Goal: Transaction & Acquisition: Purchase product/service

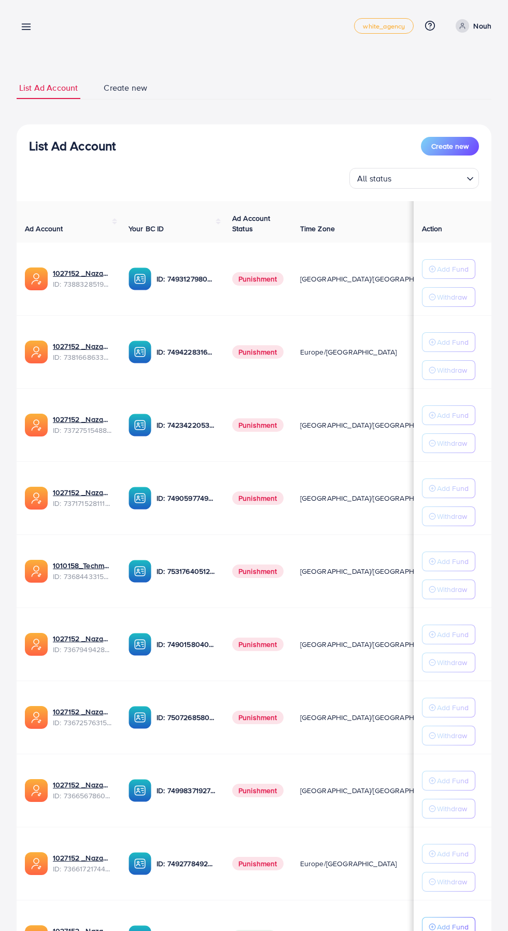
scroll to position [39, 0]
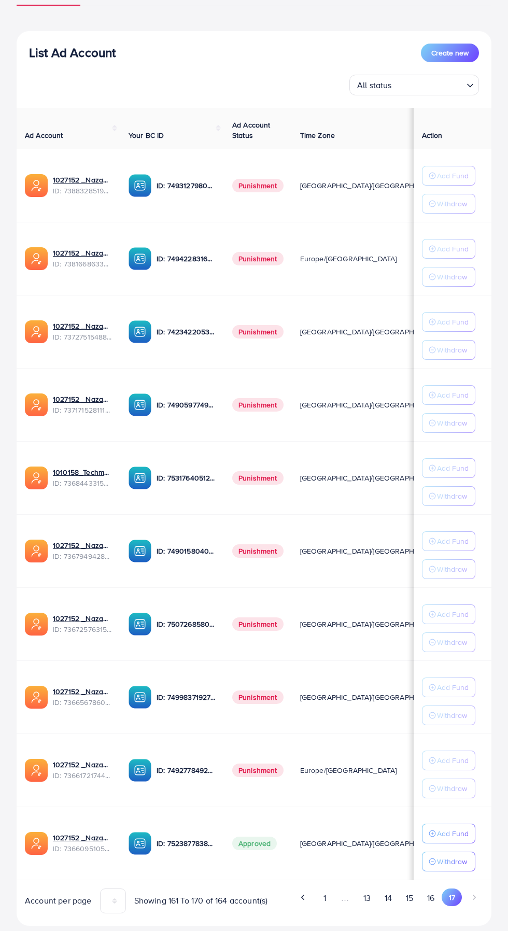
scroll to position [105, 0]
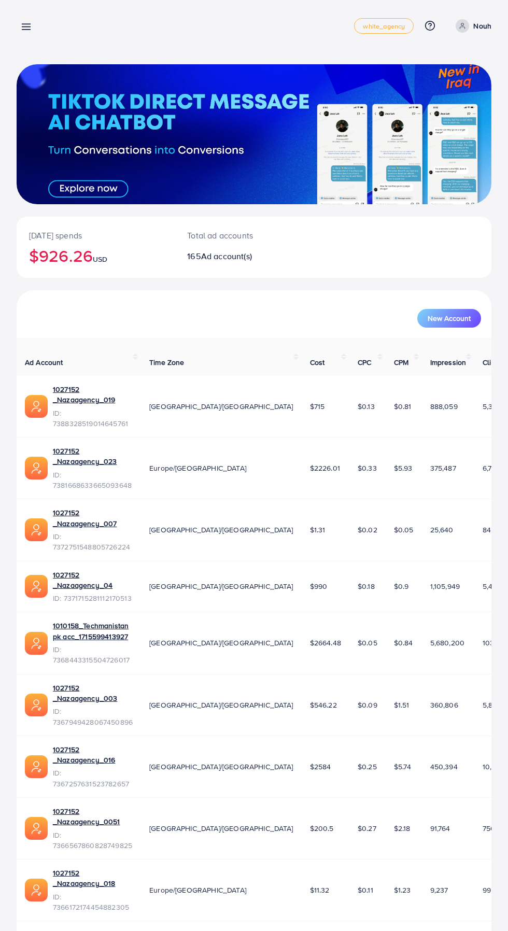
click at [26, 32] on icon at bounding box center [26, 26] width 11 height 11
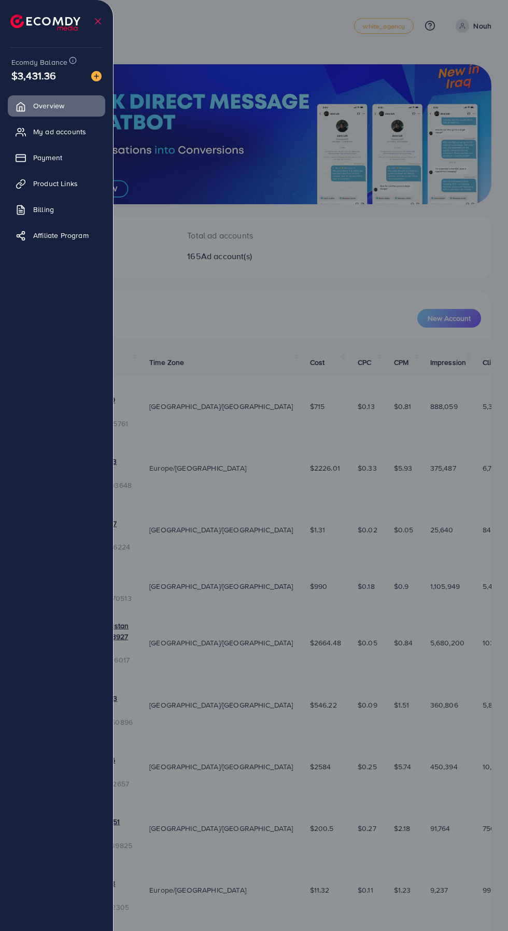
click at [38, 148] on link "Payment" at bounding box center [56, 157] width 97 height 21
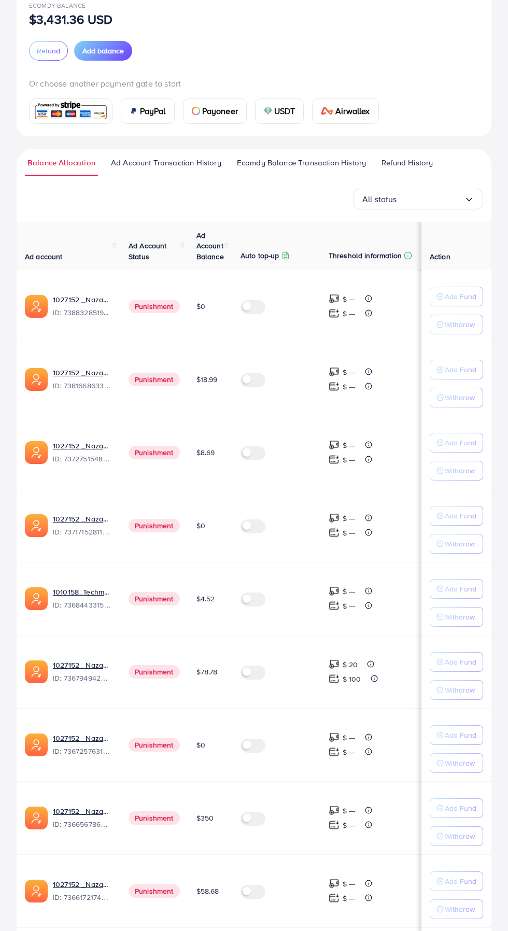
scroll to position [122, 0]
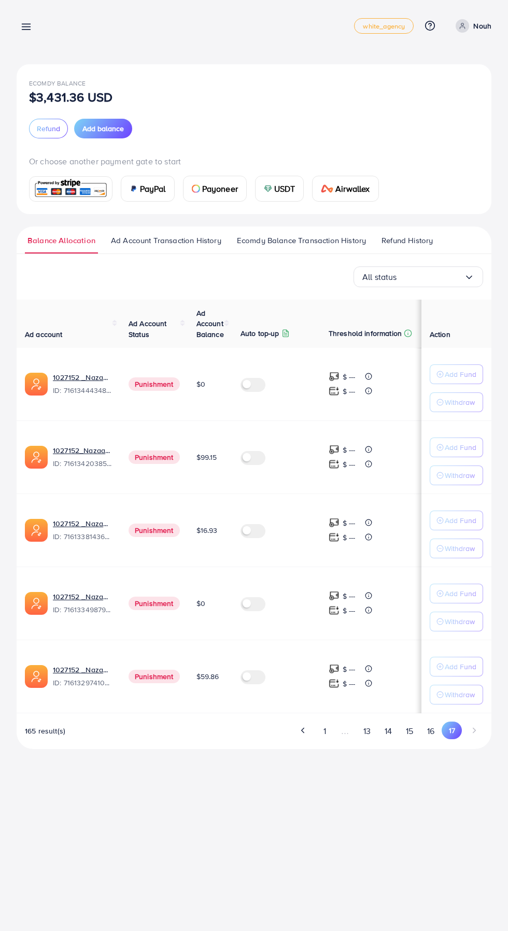
scroll to position [0, 0]
click at [369, 733] on button "13" at bounding box center [366, 731] width 21 height 19
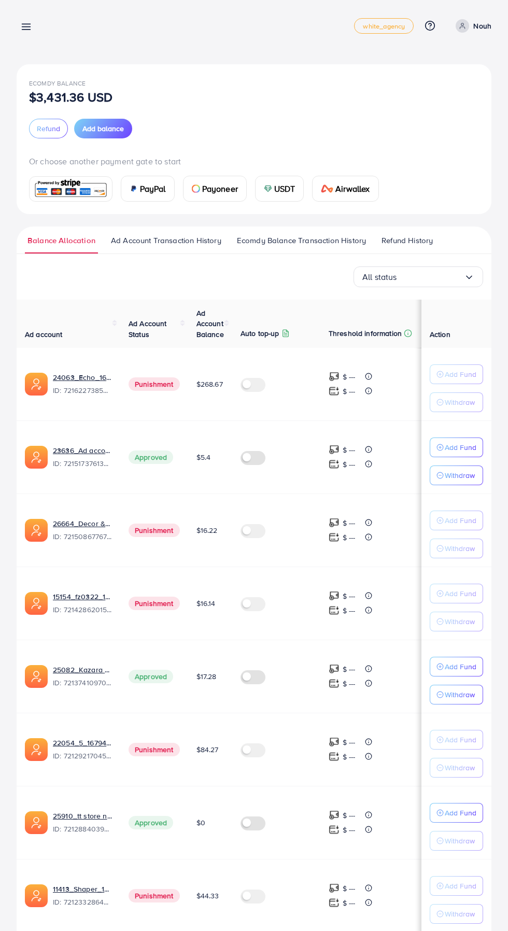
scroll to position [122, 0]
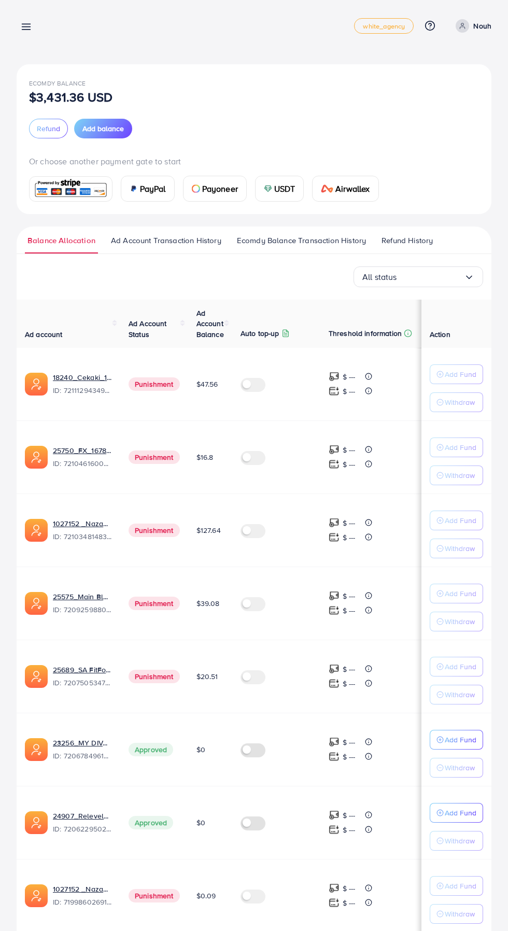
click at [31, 24] on icon at bounding box center [26, 26] width 11 height 11
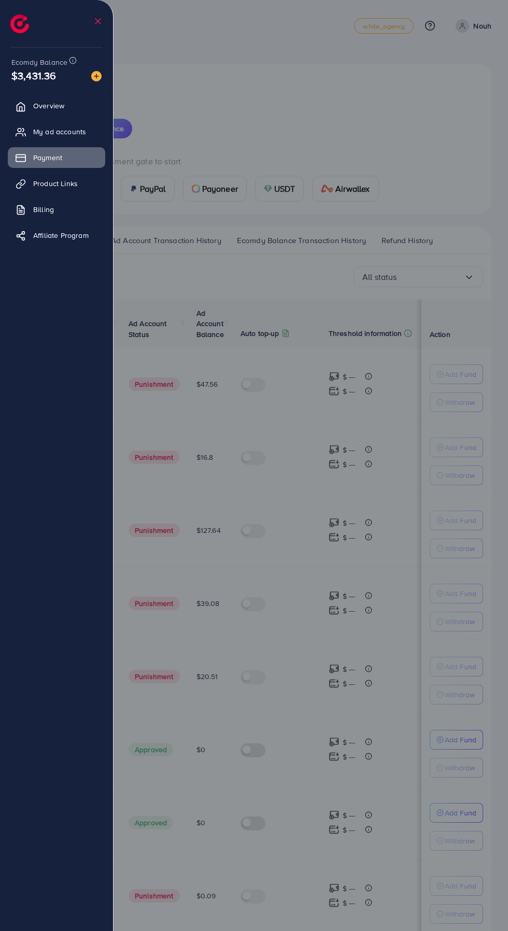
click at [41, 131] on span "My ad accounts" at bounding box center [59, 131] width 53 height 10
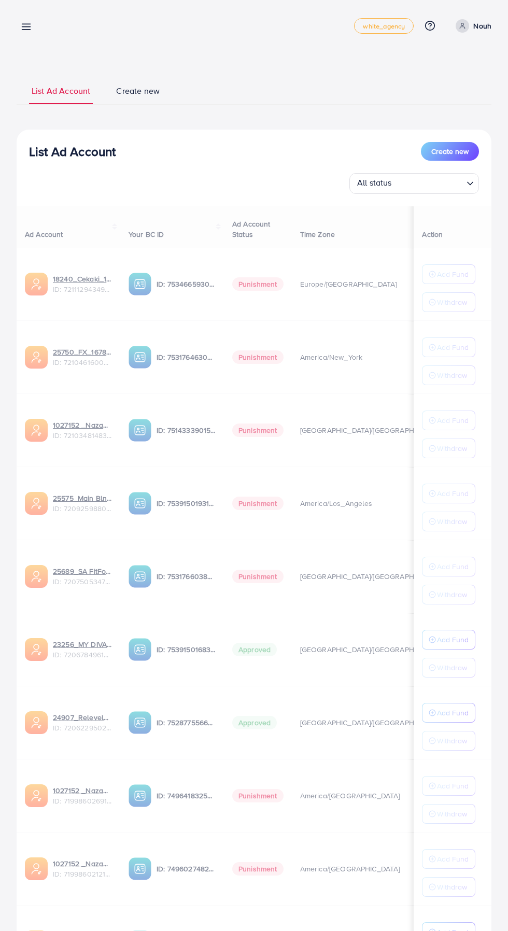
scroll to position [117, 0]
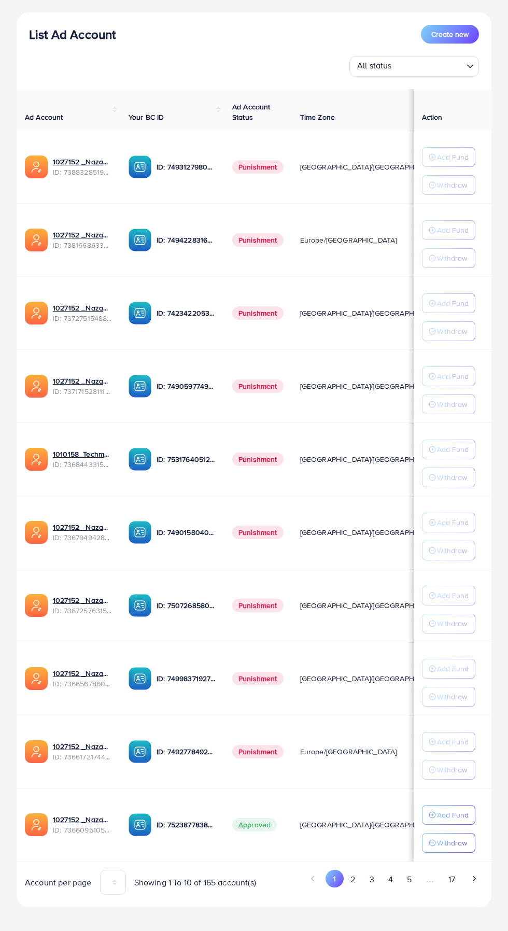
click at [447, 879] on button "17" at bounding box center [451, 879] width 21 height 19
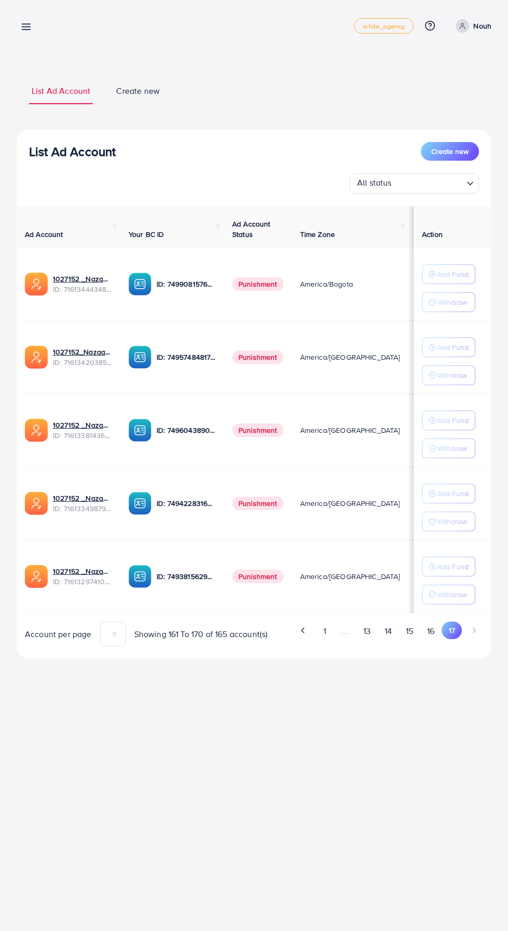
scroll to position [0, 0]
click at [387, 630] on button "14" at bounding box center [387, 631] width 21 height 19
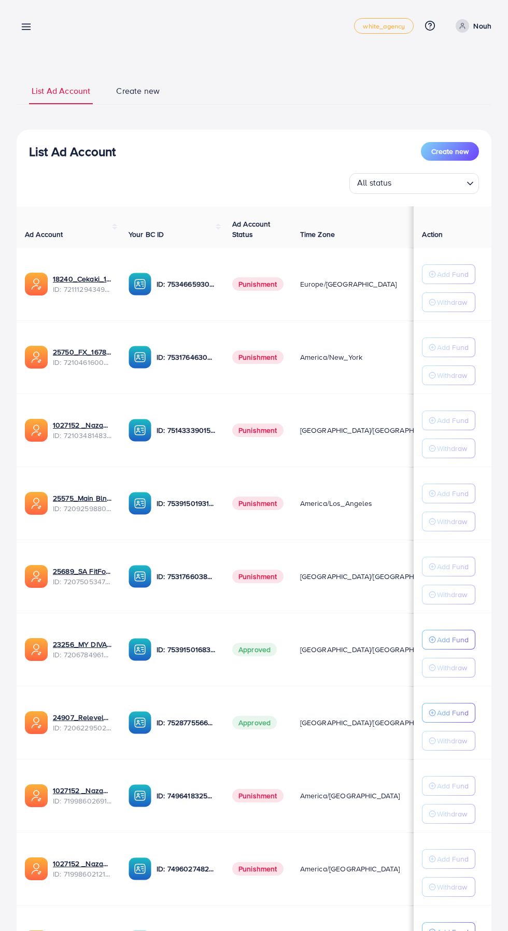
click at [450, 646] on p "Add Fund" at bounding box center [453, 640] width 32 height 12
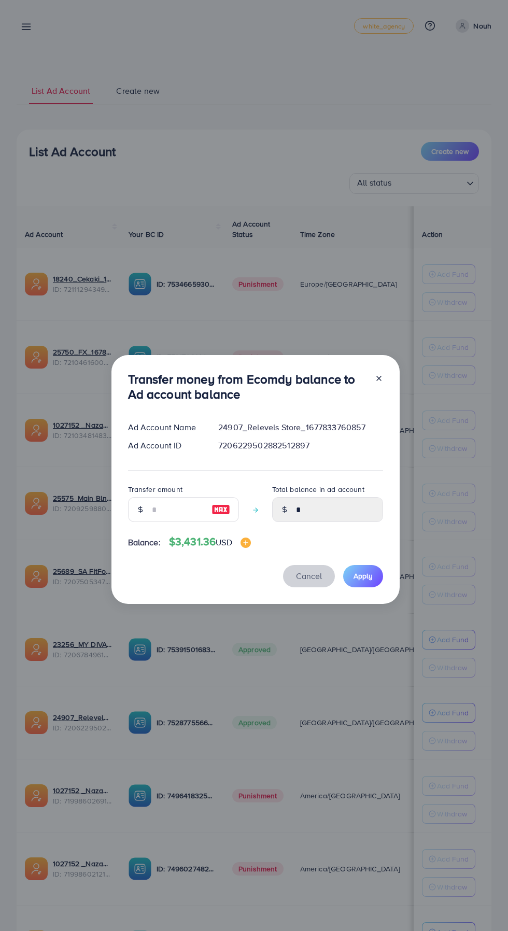
click at [307, 580] on span "Cancel" at bounding box center [309, 575] width 26 height 11
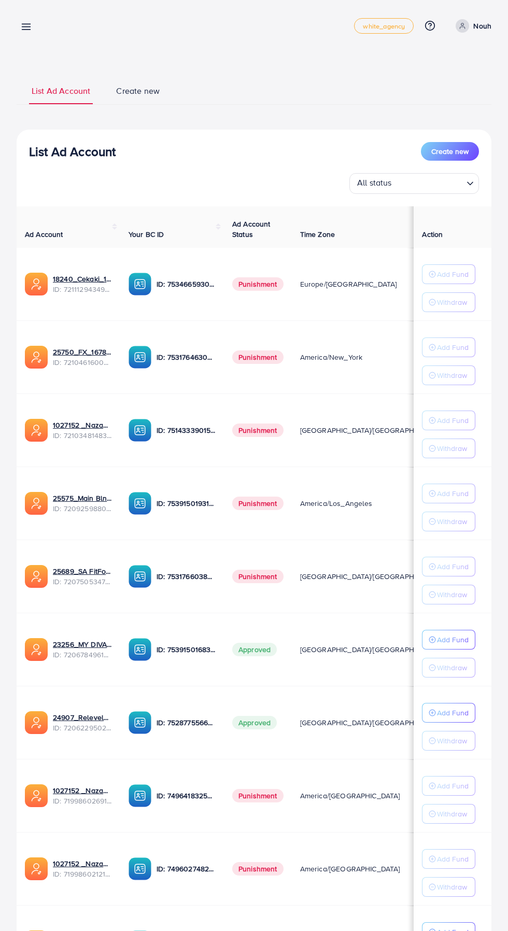
click at [451, 634] on p "Add Fund" at bounding box center [453, 640] width 32 height 12
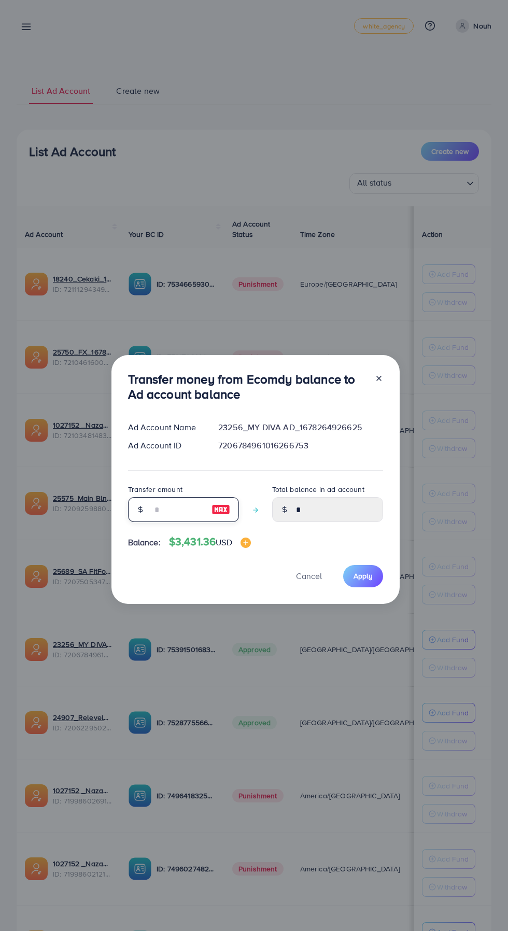
click at [174, 521] on input "number" at bounding box center [178, 509] width 52 height 25
type input "*"
type input "****"
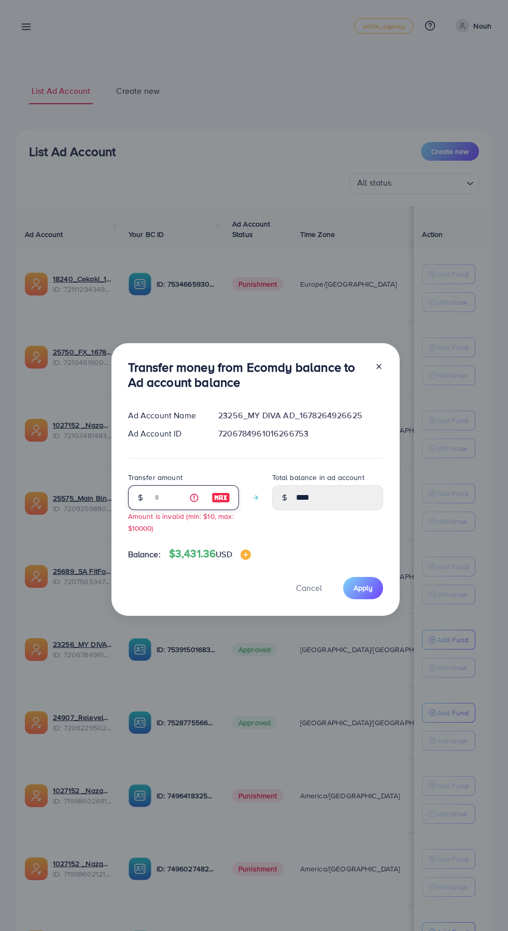
type input "**"
type input "*****"
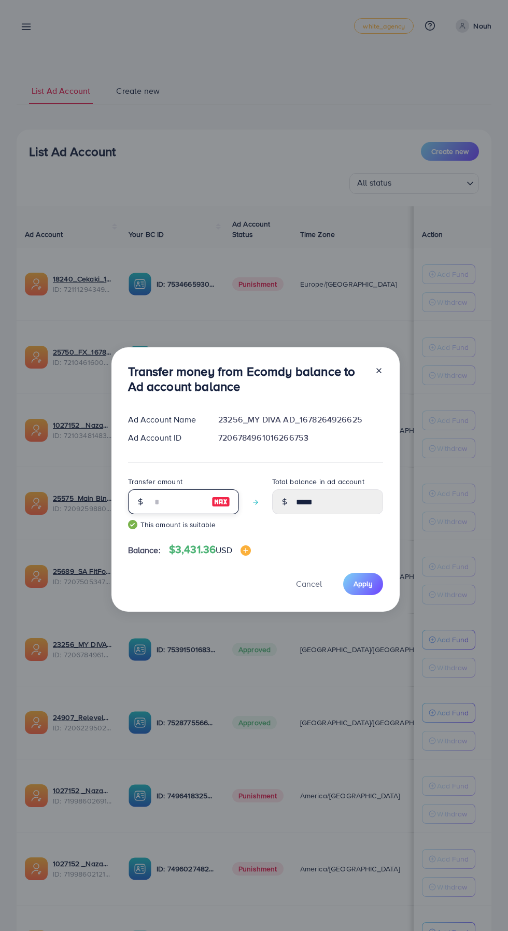
type input "**"
click at [365, 584] on span "Apply" at bounding box center [363, 584] width 19 height 10
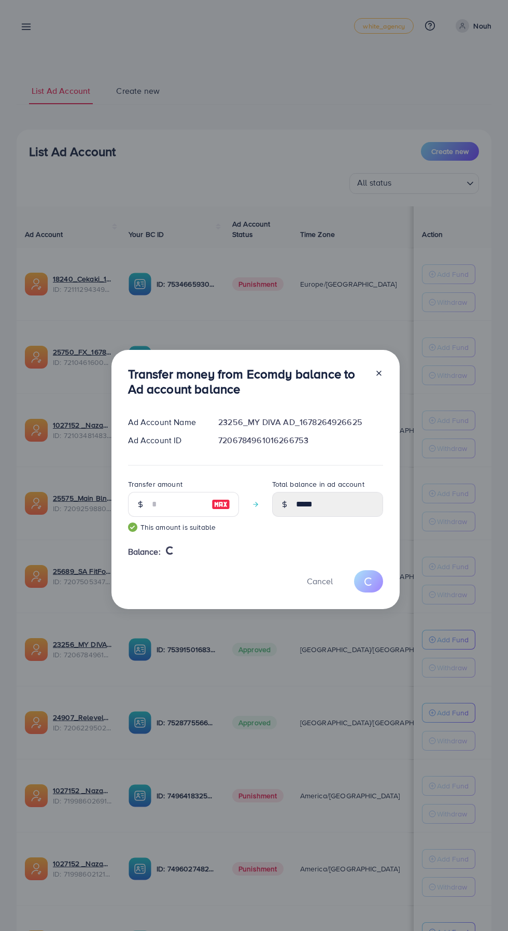
type input "*"
